Goal: Find specific page/section: Find specific page/section

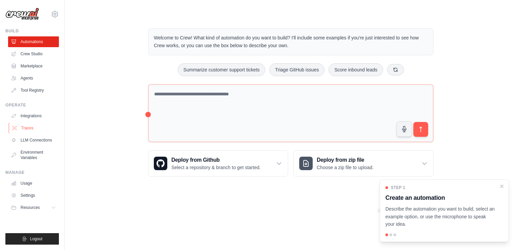
click at [36, 127] on link "Traces" at bounding box center [34, 127] width 51 height 11
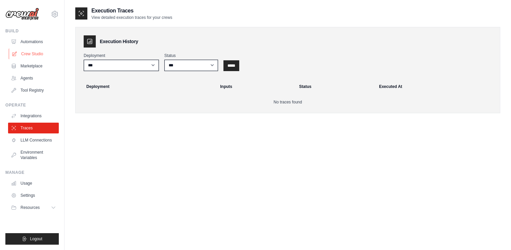
click at [36, 52] on link "Crew Studio" at bounding box center [34, 53] width 51 height 11
